Goal: Register for event/course: Sign up to attend an event or enroll in a course

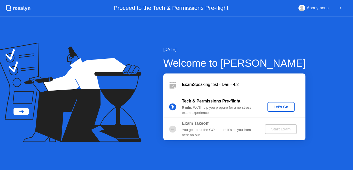
click at [283, 106] on div "Let's Go" at bounding box center [281, 107] width 23 height 4
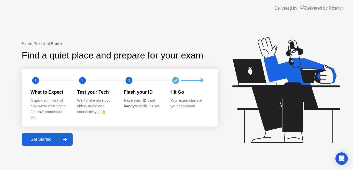
click at [40, 138] on div "Get Started" at bounding box center [40, 139] width 35 height 5
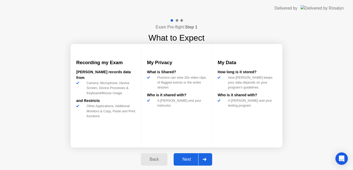
click at [189, 161] on div "Next" at bounding box center [186, 159] width 23 height 5
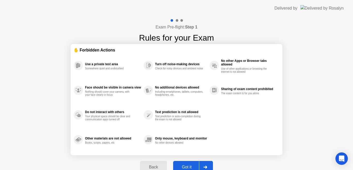
click at [188, 165] on div "Got it" at bounding box center [187, 167] width 24 height 5
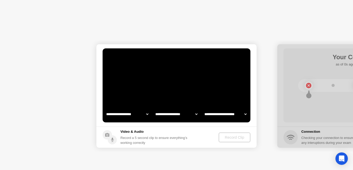
select select "**********"
select select "*******"
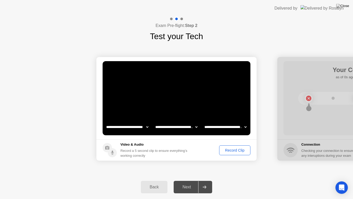
click at [235, 150] on div "Record Clip" at bounding box center [235, 150] width 28 height 4
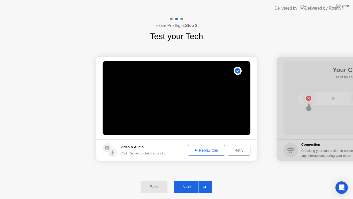
click at [186, 170] on div "Next" at bounding box center [186, 186] width 23 height 5
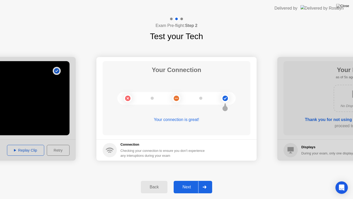
click at [186, 170] on div "Next" at bounding box center [186, 186] width 23 height 5
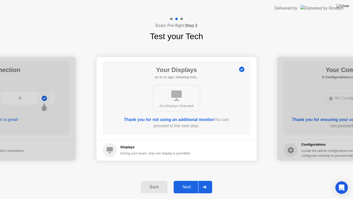
click at [186, 170] on div "Next" at bounding box center [186, 186] width 23 height 5
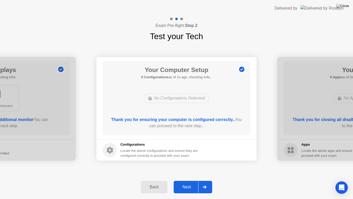
click at [186, 170] on div "Next" at bounding box center [186, 186] width 23 height 5
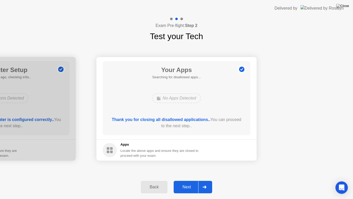
click at [186, 170] on div "Next" at bounding box center [186, 186] width 23 height 5
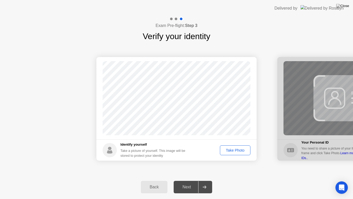
click at [234, 150] on div "Take Photo" at bounding box center [235, 150] width 27 height 4
click at [190, 170] on div "Next" at bounding box center [186, 186] width 23 height 5
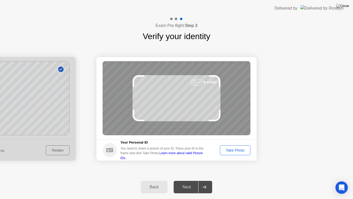
click at [231, 148] on div "Take Photo" at bounding box center [235, 150] width 27 height 4
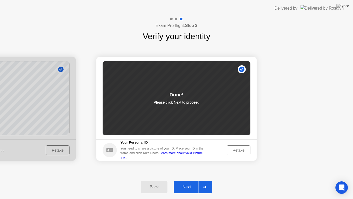
click at [191, 170] on div "Next" at bounding box center [186, 186] width 23 height 5
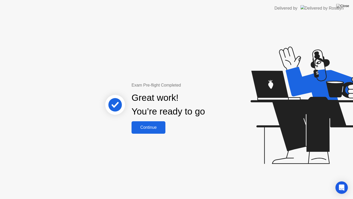
click at [148, 127] on div "Continue" at bounding box center [148, 127] width 31 height 5
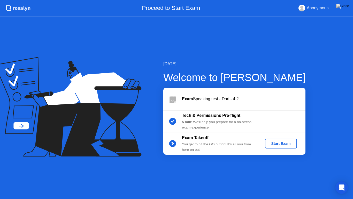
click at [281, 143] on div "Start Exam" at bounding box center [281, 143] width 28 height 4
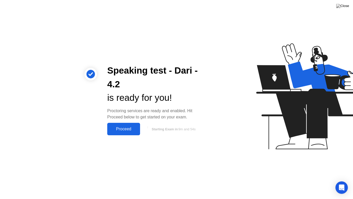
click at [130, 129] on div "Proceed" at bounding box center [124, 128] width 30 height 5
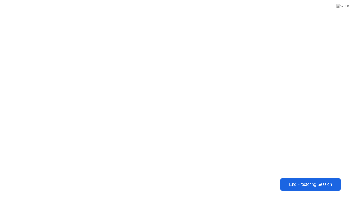
click at [318, 170] on div "End Proctoring Session" at bounding box center [310, 184] width 57 height 5
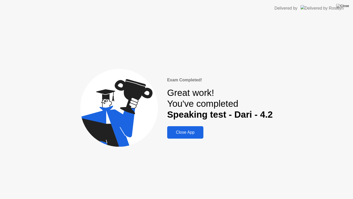
click at [184, 134] on div "Close App" at bounding box center [185, 132] width 33 height 5
